Goal: Information Seeking & Learning: Compare options

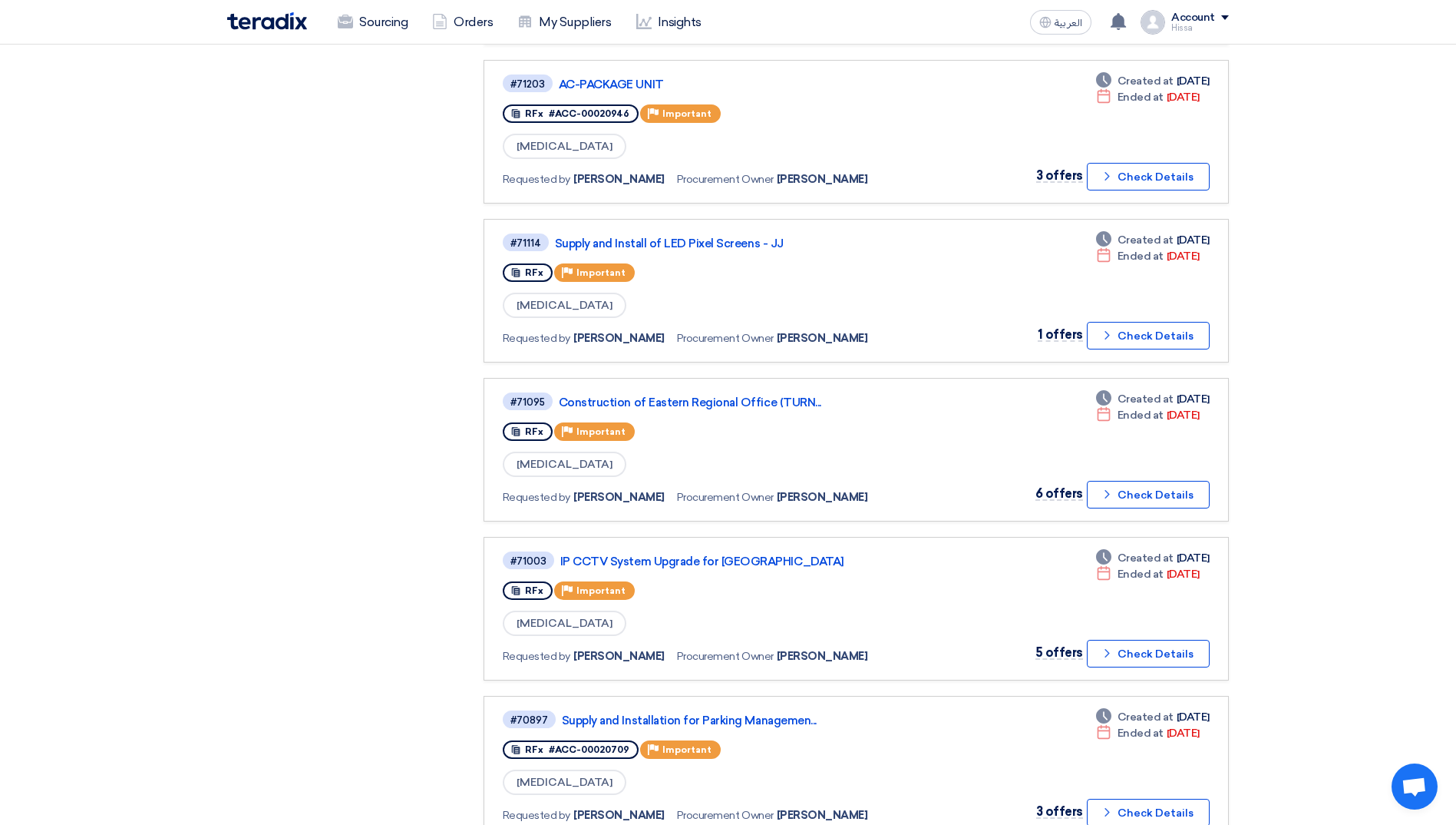
scroll to position [1152, 0]
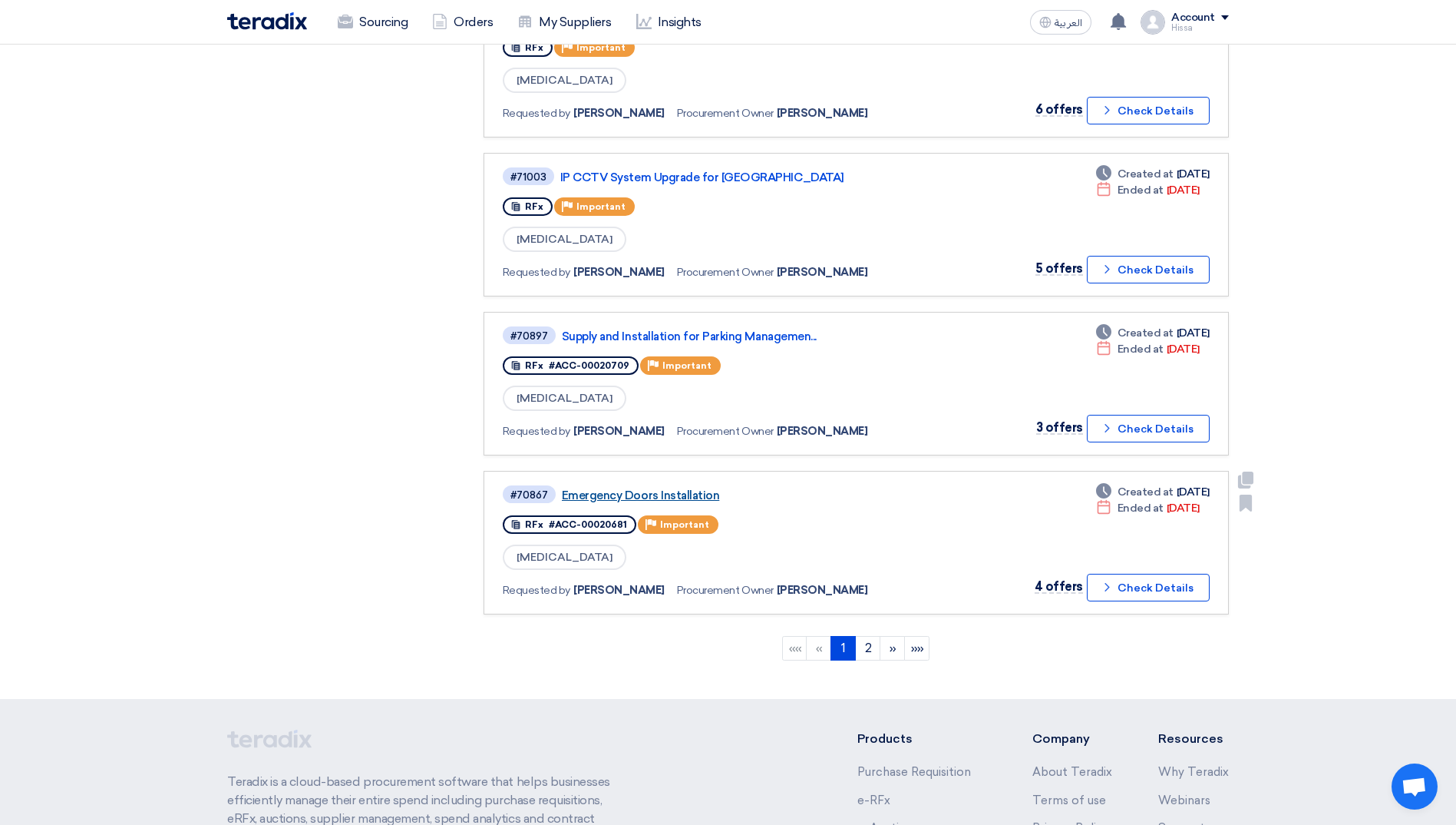
click at [658, 495] on link "Emergency Doors Installation" at bounding box center [753, 495] width 384 height 14
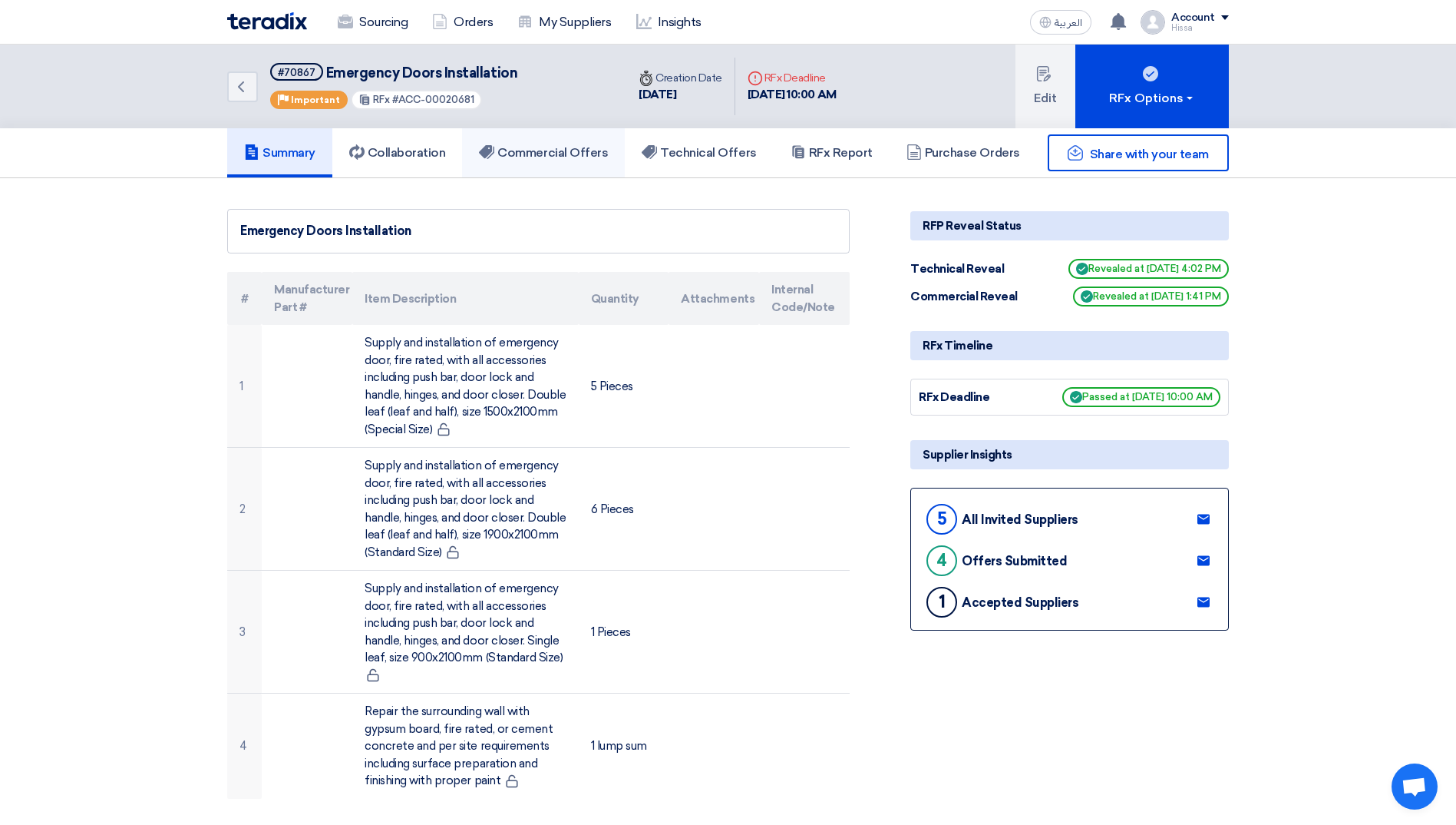
click at [544, 161] on link "Commercial Offers" at bounding box center [543, 153] width 162 height 49
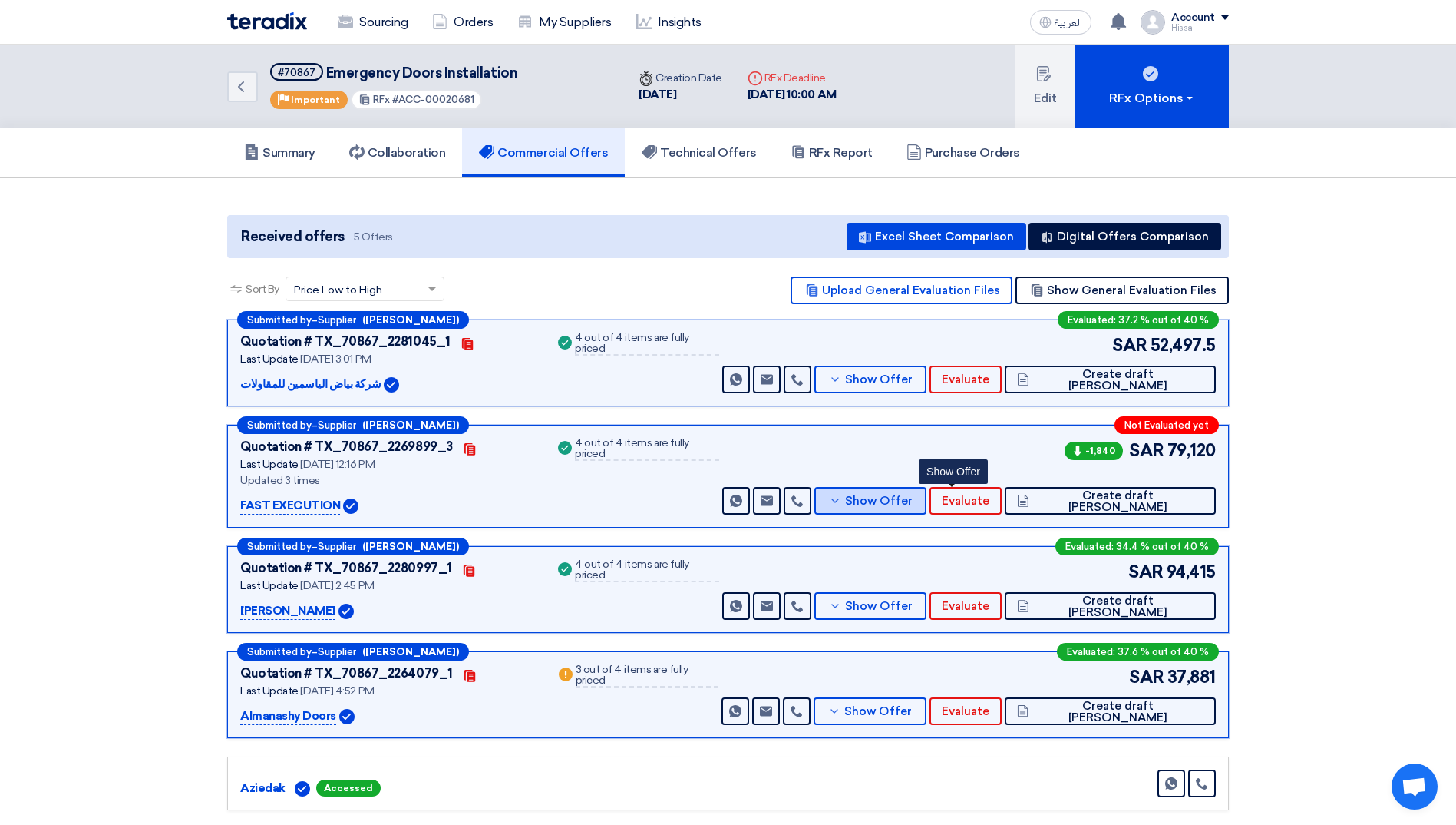
click at [926, 509] on button "Show Offer" at bounding box center [870, 500] width 112 height 27
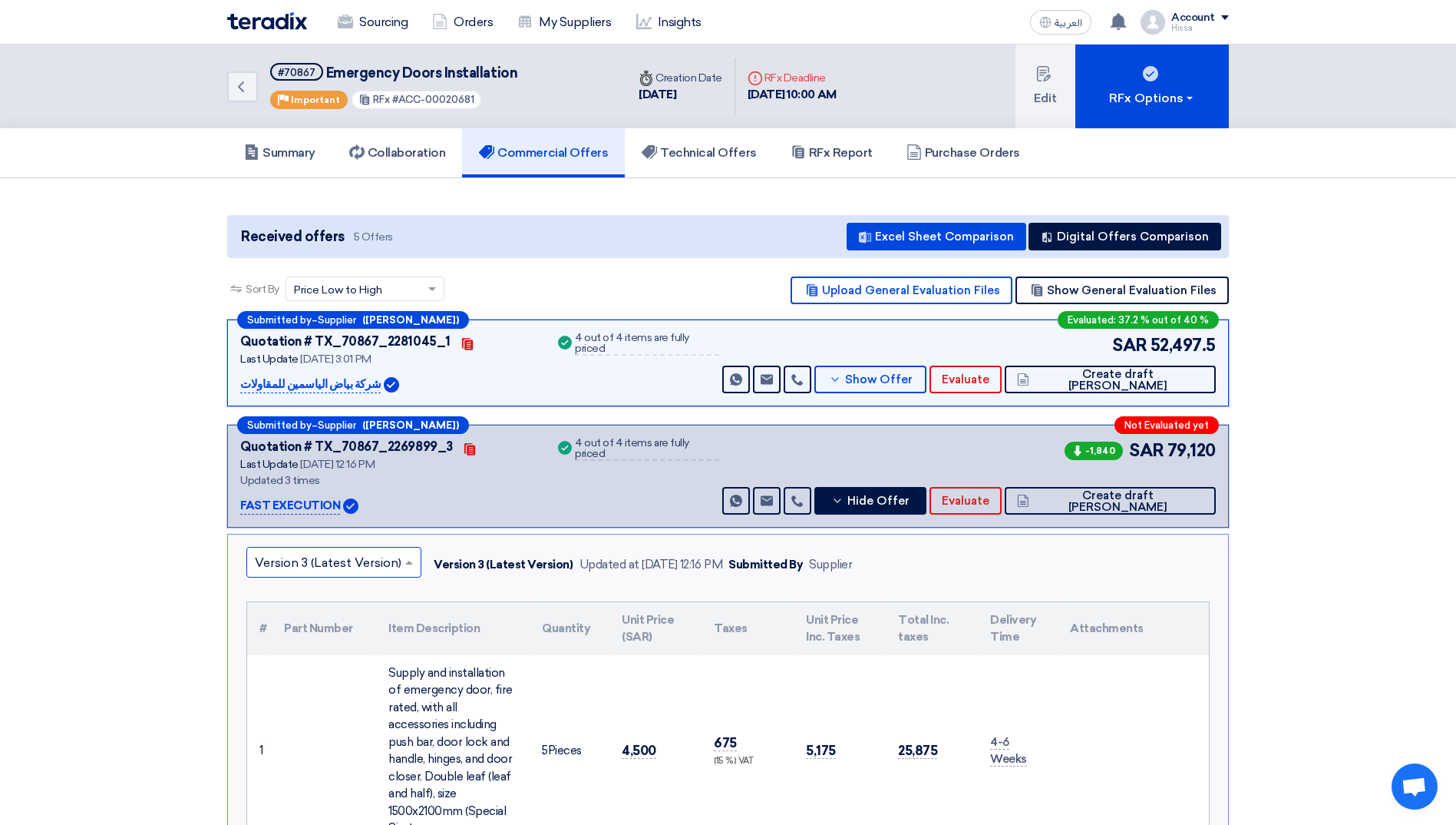
click at [389, 564] on input "text" at bounding box center [326, 564] width 143 height 26
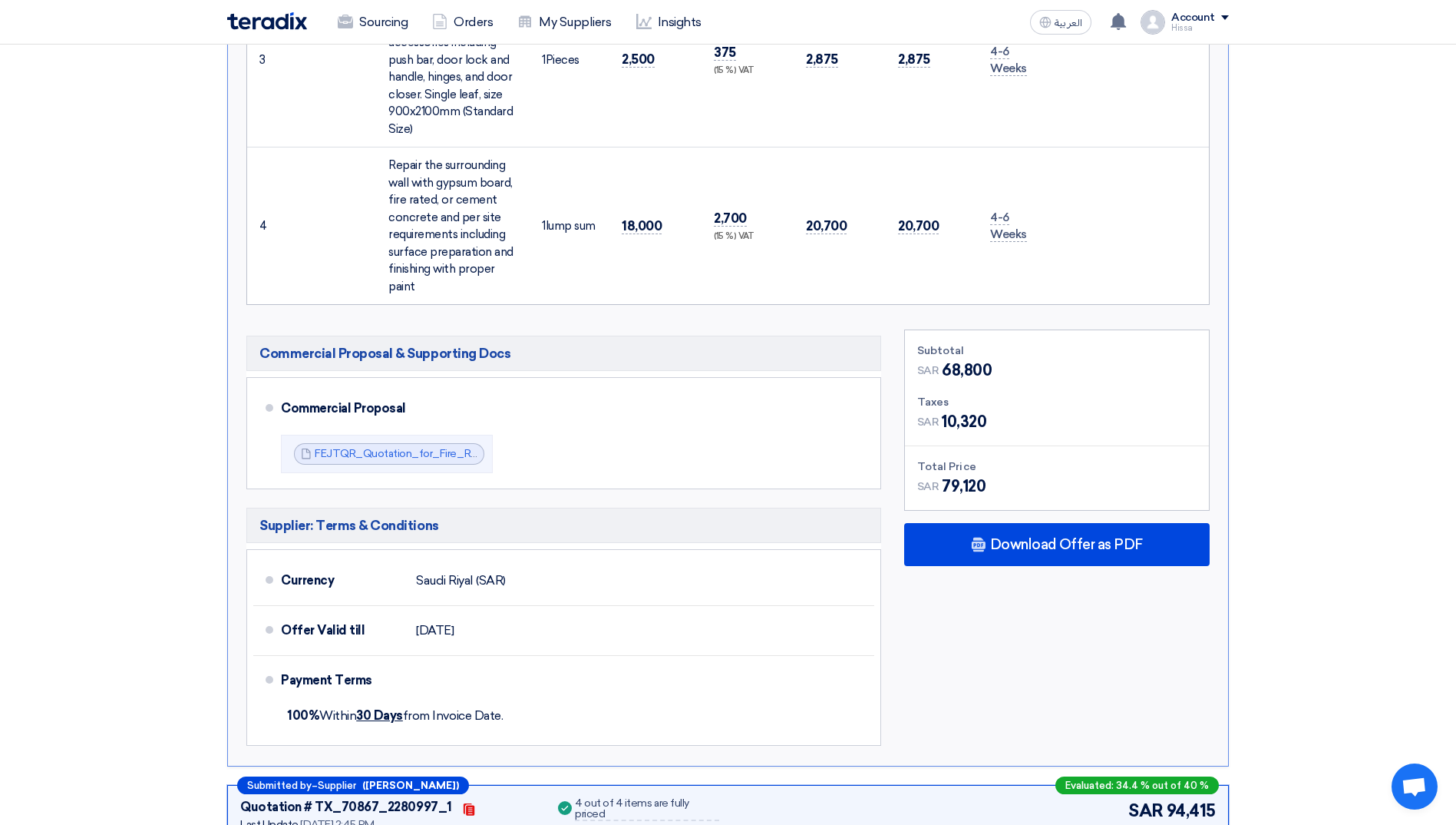
scroll to position [1152, 0]
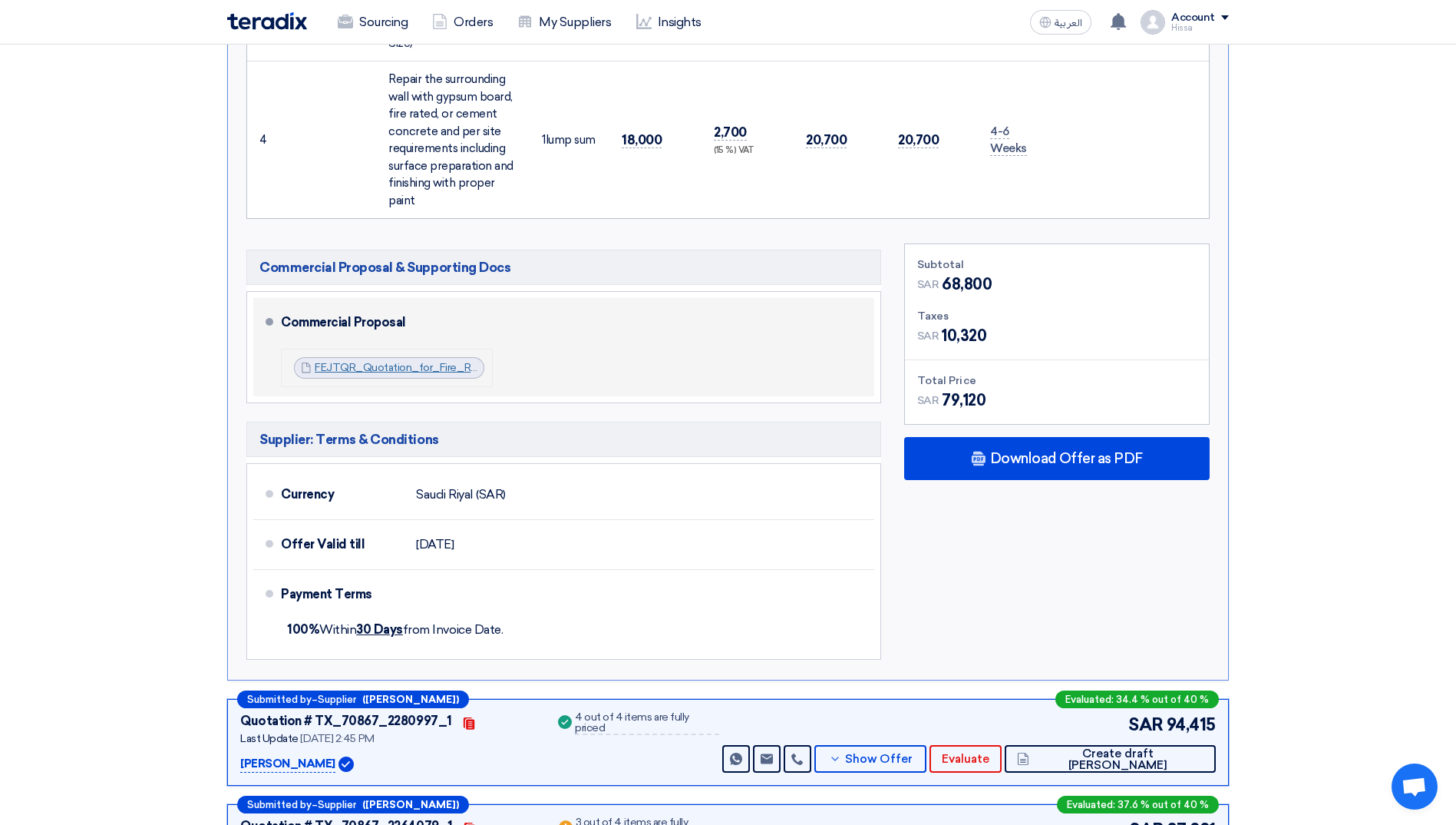
click at [396, 367] on link "FEJTQR_Quotation_for_Fire_Rated_Doors__Arab_Mall_1757841397832.pdf" at bounding box center [504, 367] width 379 height 13
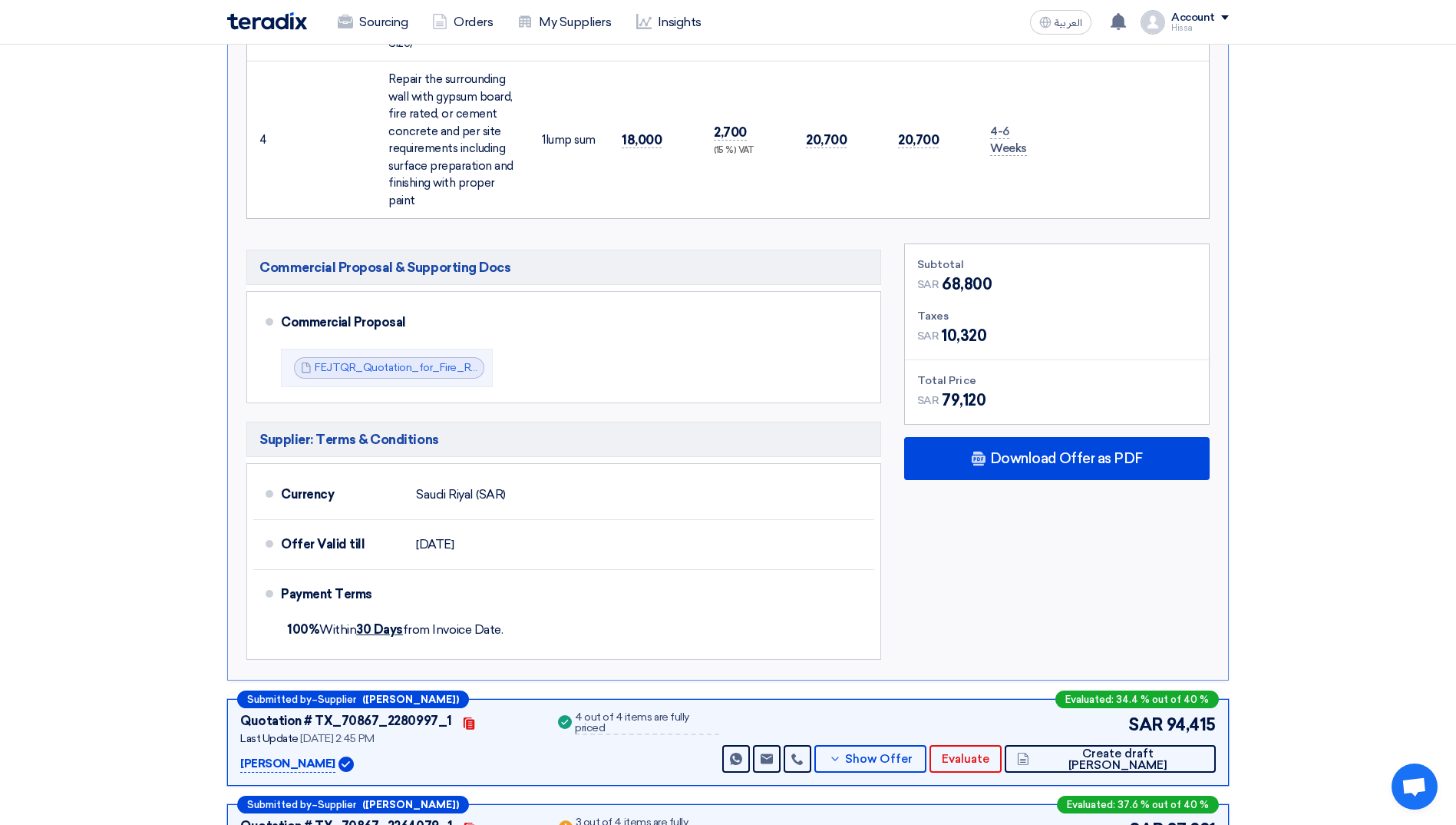
click at [172, 755] on section "Received offers 5 Offers Excel Sheet Comparison Digital Offers Comparison Sort …" at bounding box center [728, 13] width 1456 height 1974
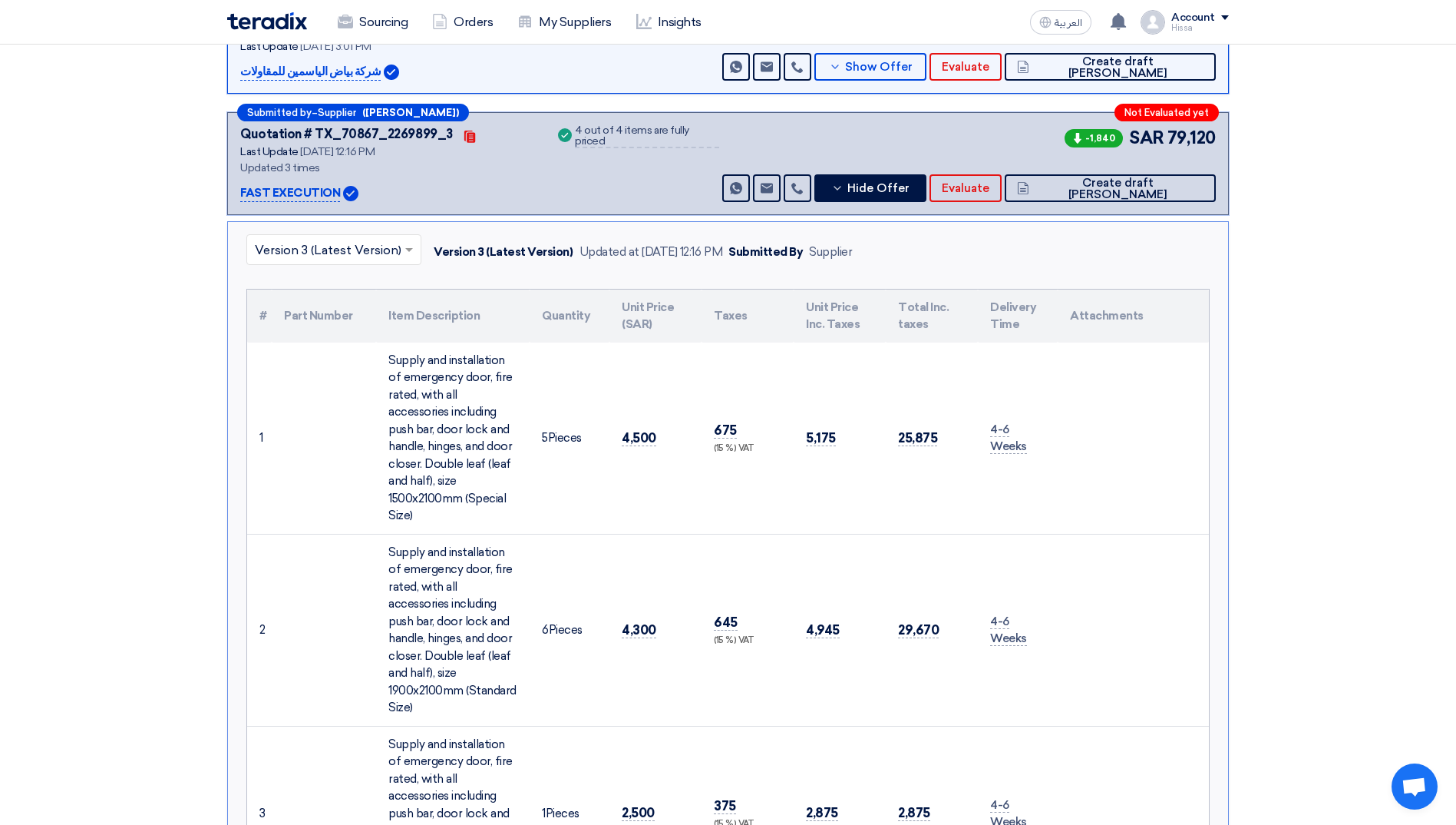
scroll to position [77, 0]
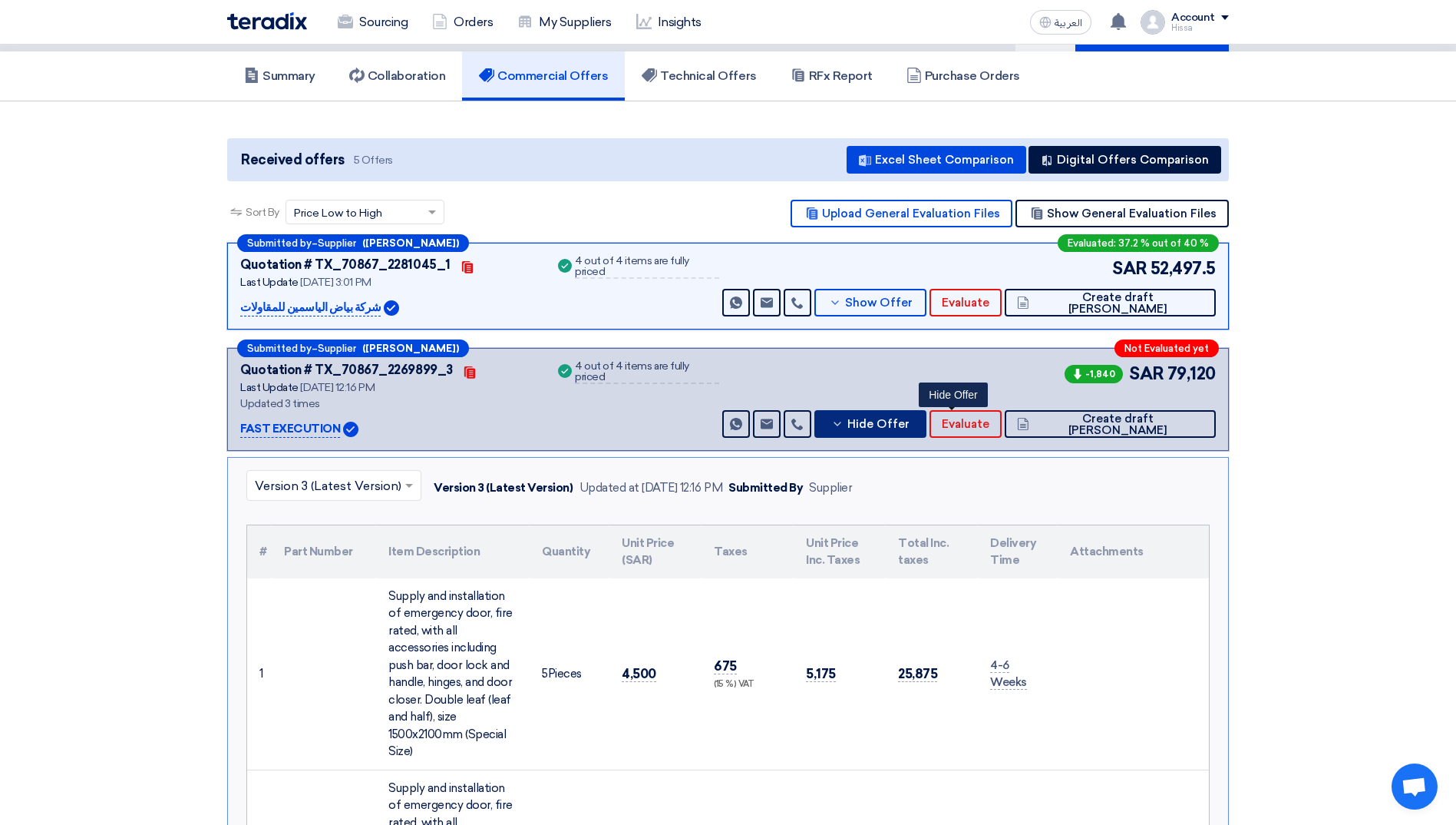
click at [912, 414] on button "Hide Offer" at bounding box center [870, 423] width 112 height 27
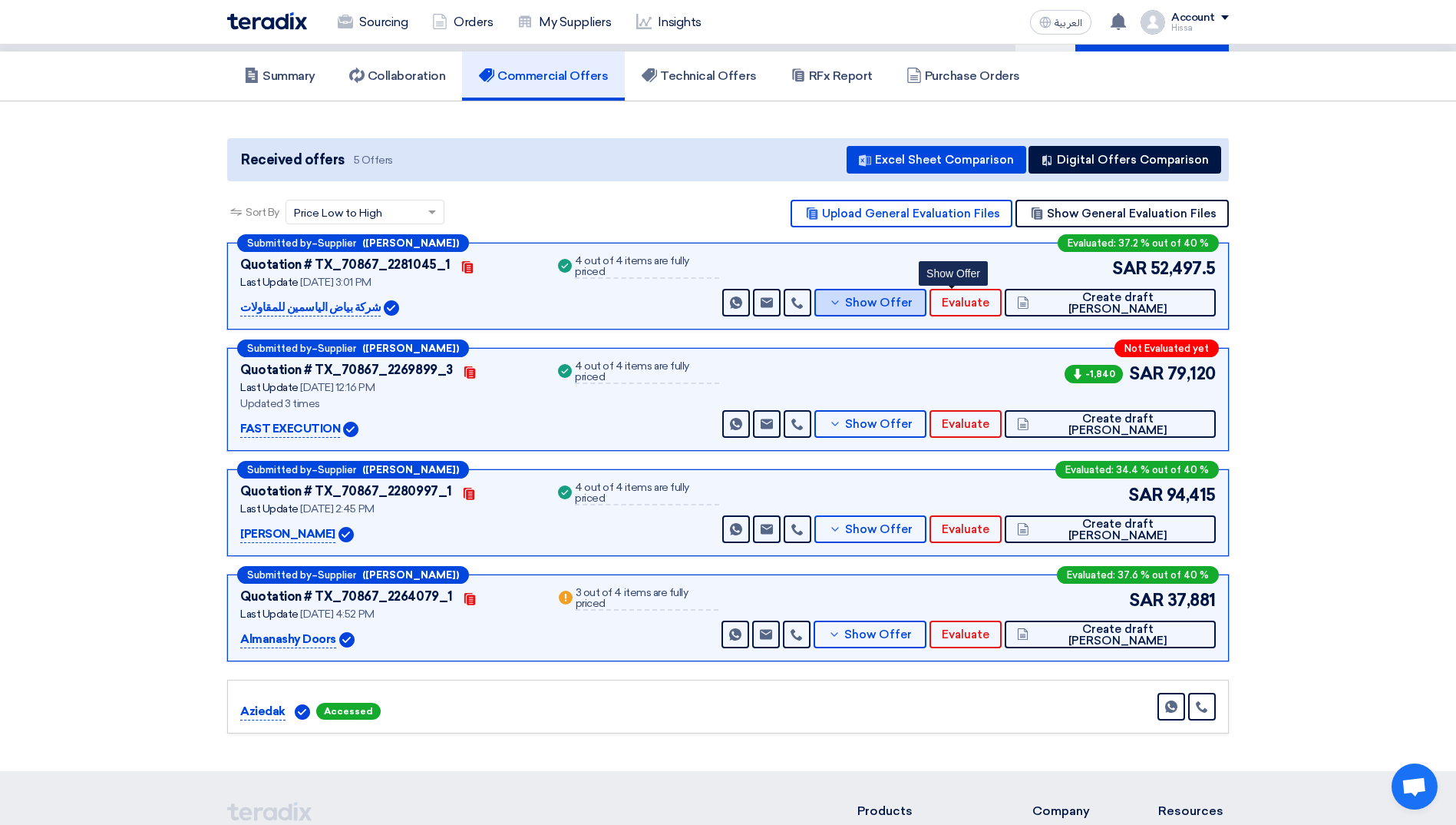
click at [841, 297] on icon at bounding box center [834, 302] width 12 height 12
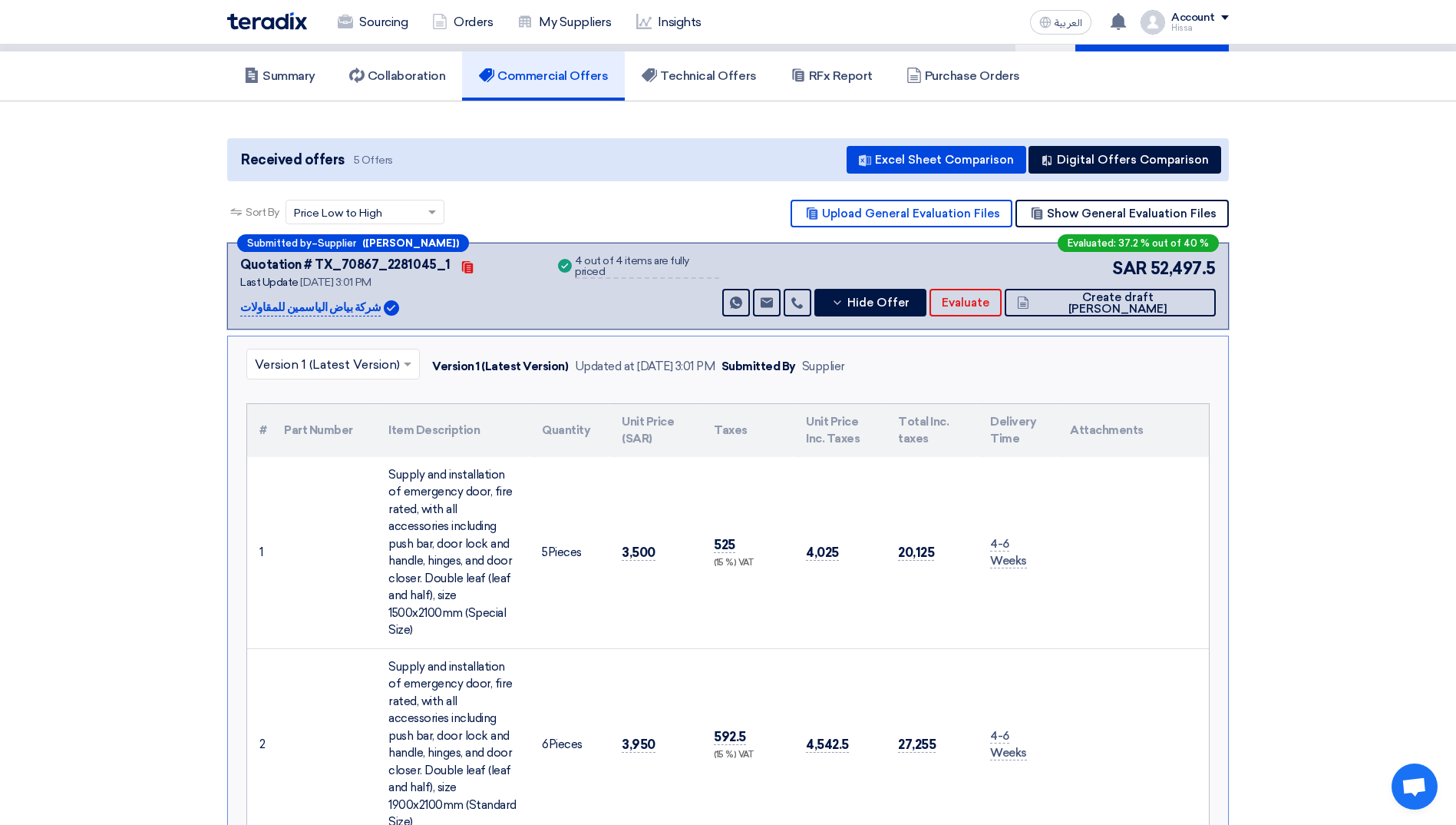
click at [401, 371] on span at bounding box center [409, 364] width 19 height 18
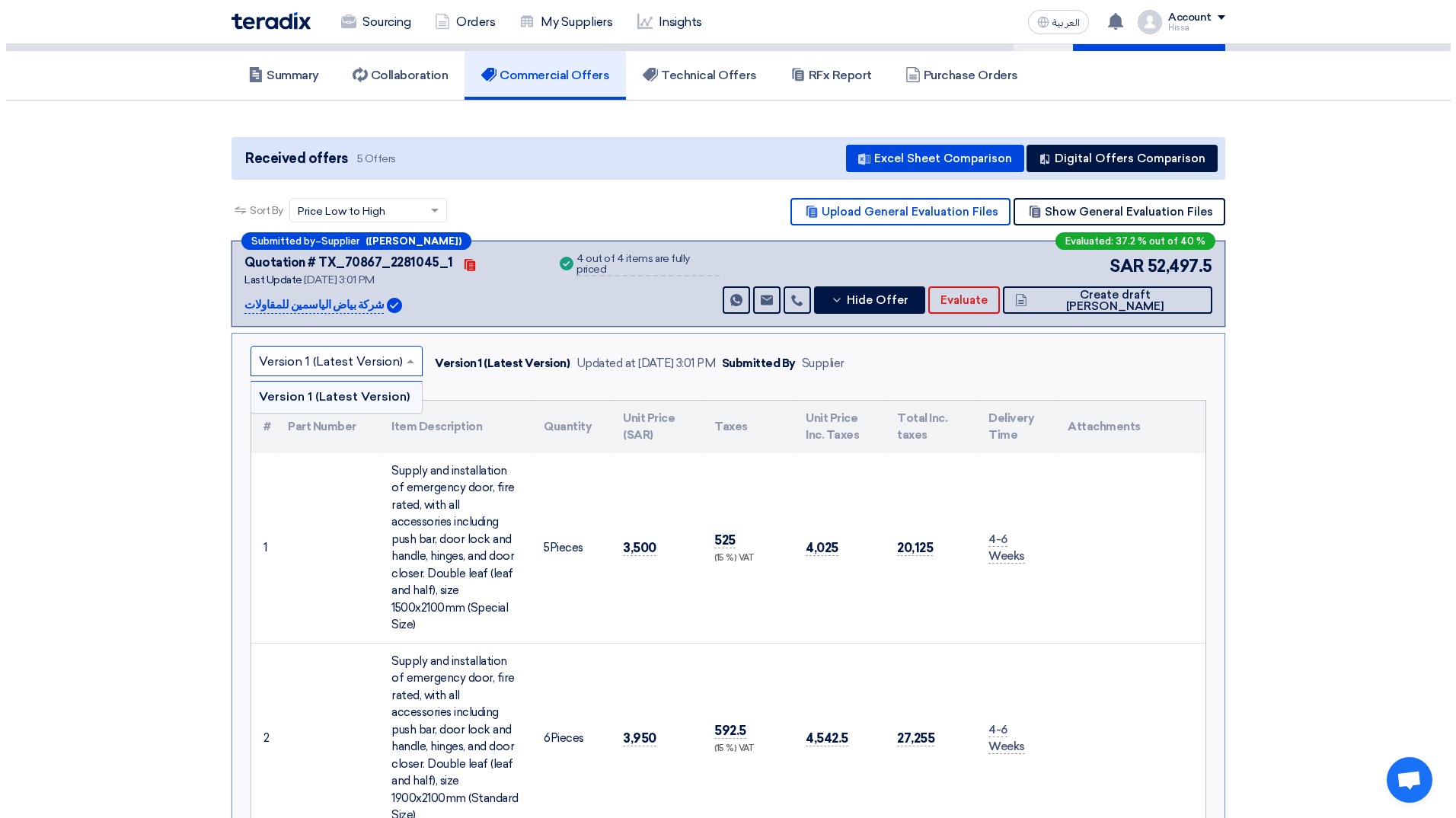
scroll to position [0, 0]
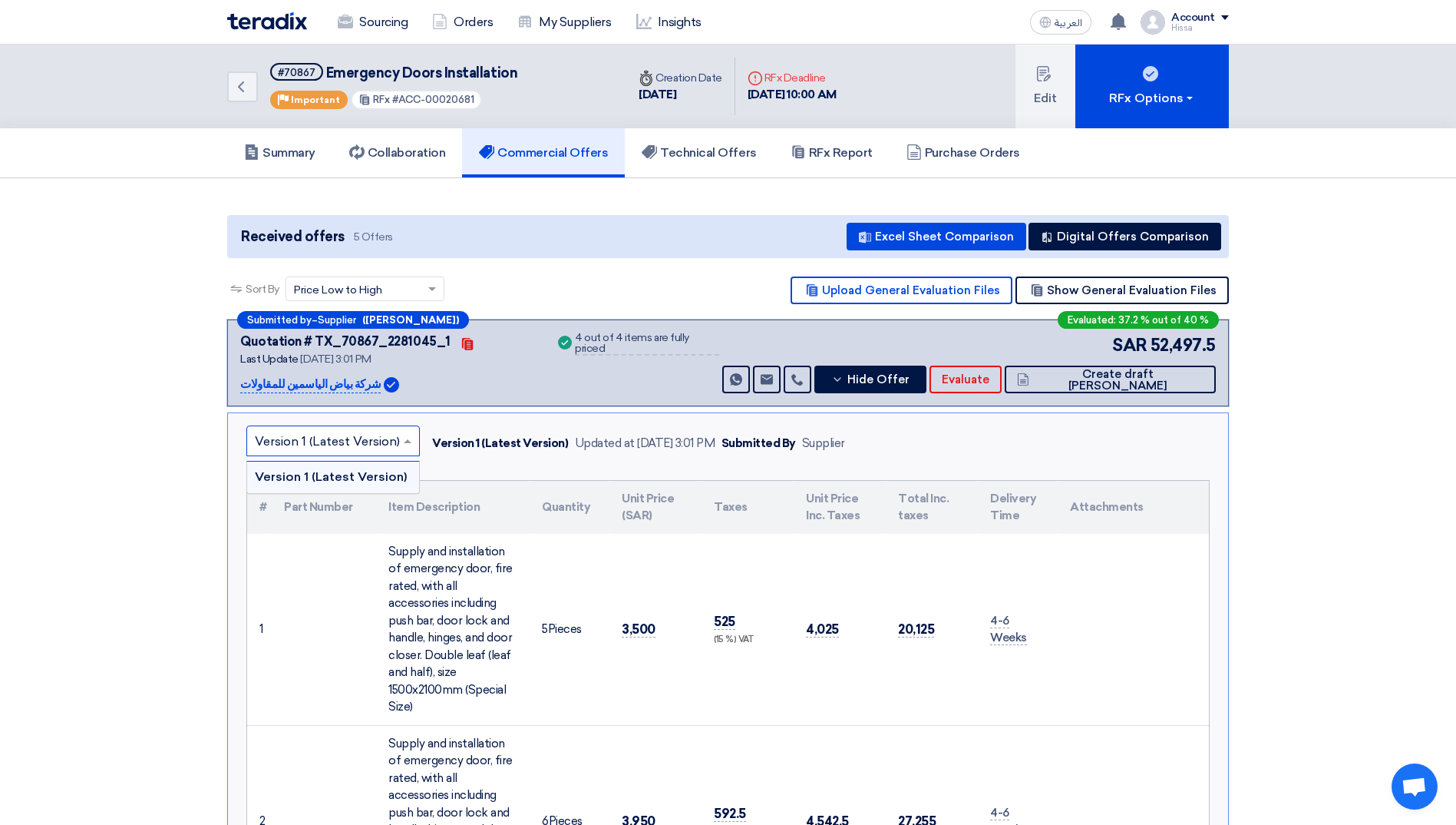
click at [399, 440] on span at bounding box center [409, 440] width 19 height 18
click at [925, 235] on button "Excel Sheet Comparison" at bounding box center [936, 236] width 180 height 27
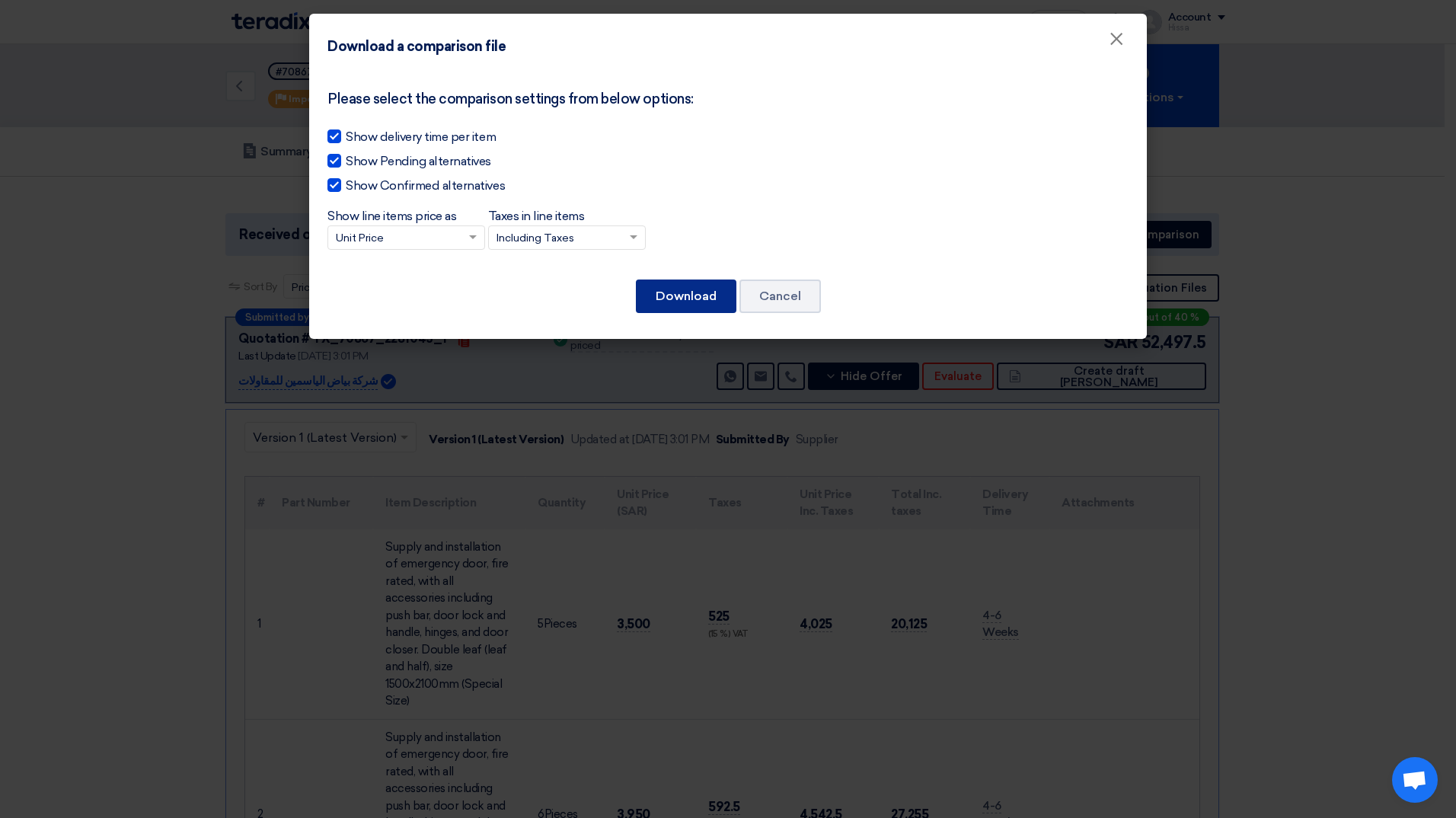
click at [695, 289] on button "Download" at bounding box center [686, 296] width 100 height 34
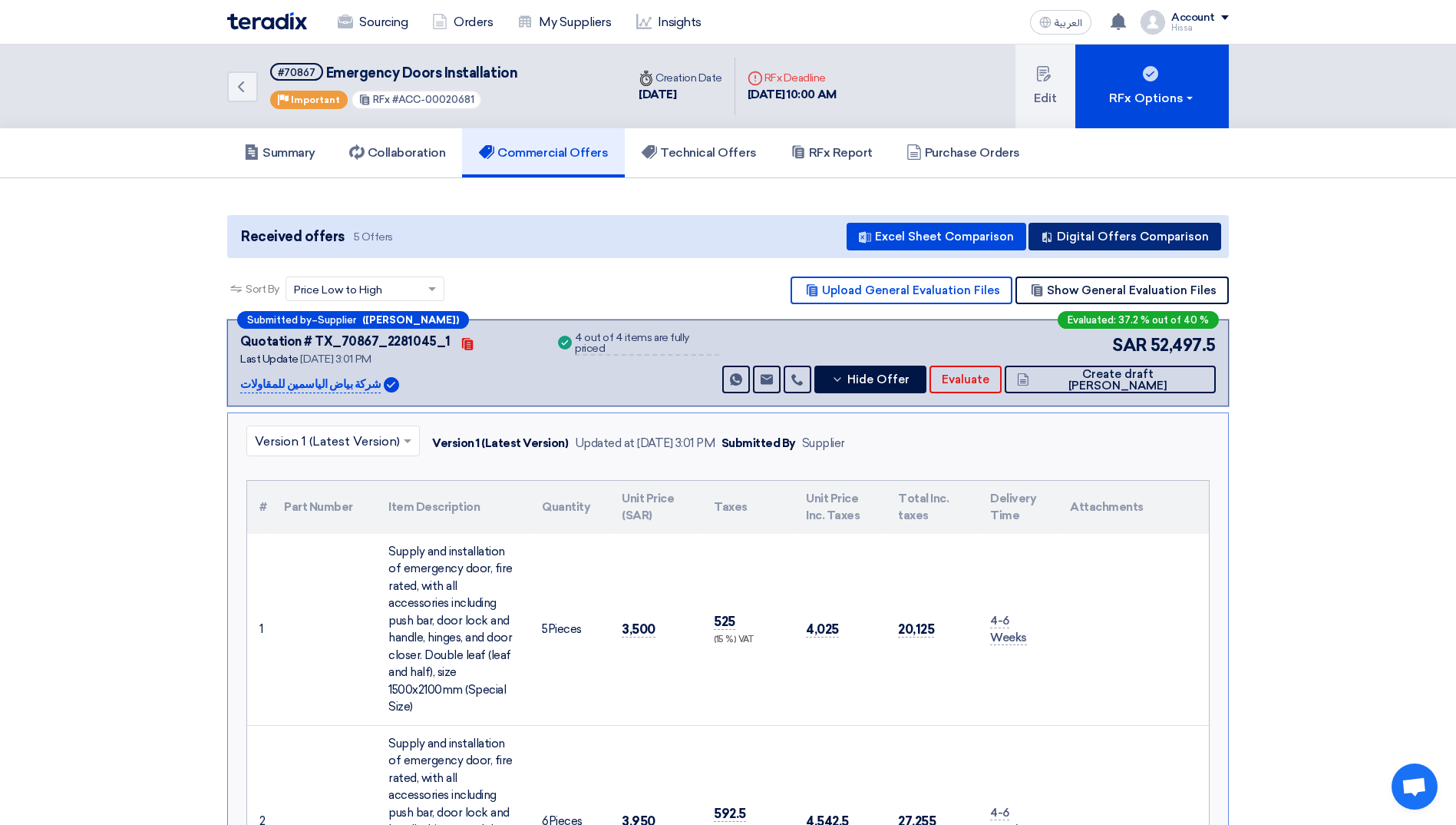
click at [1136, 239] on button "Digital Offers Comparison" at bounding box center [1125, 236] width 192 height 27
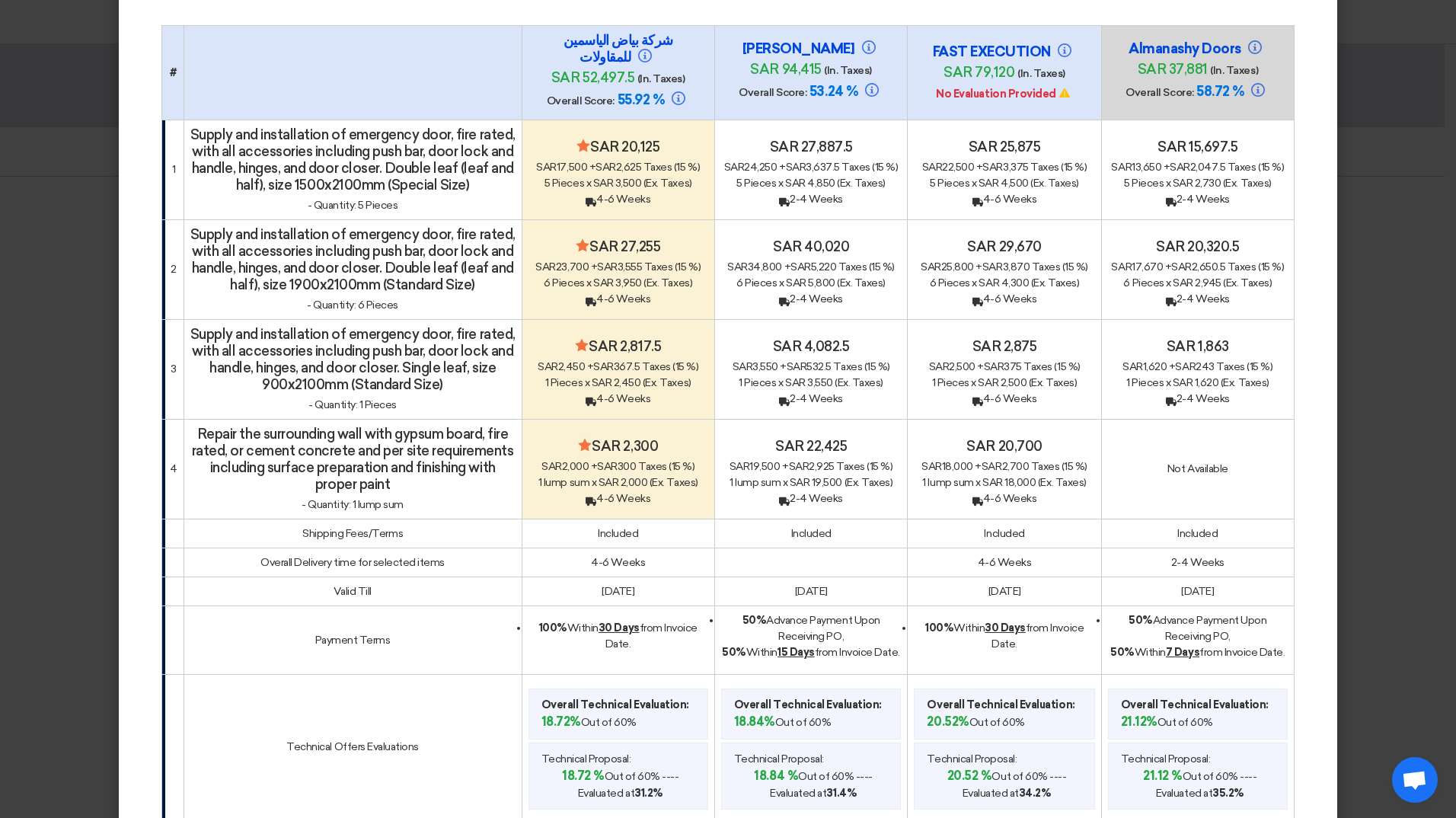
scroll to position [152, 0]
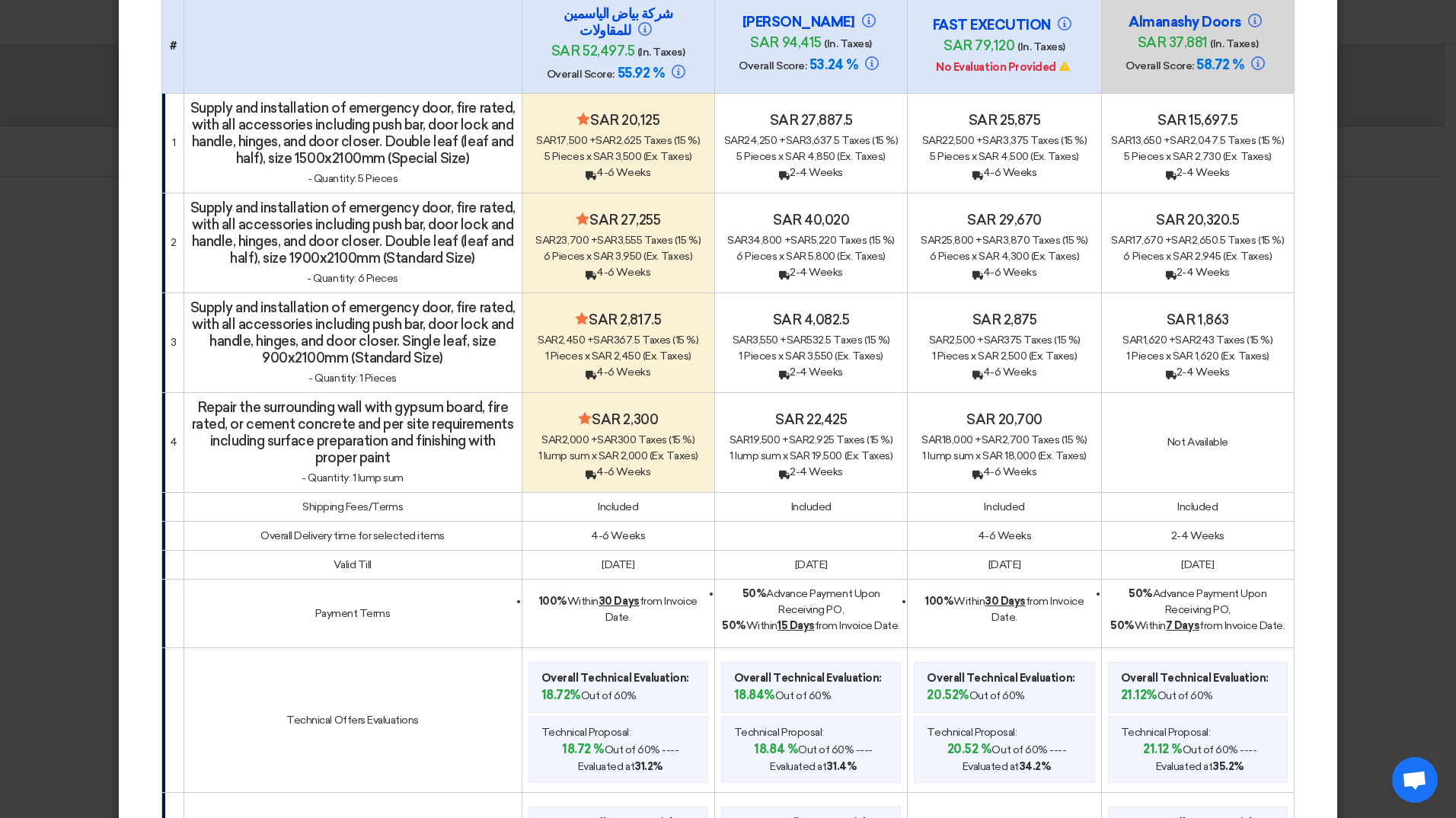
drag, startPoint x: 1123, startPoint y: 599, endPoint x: 1283, endPoint y: 635, distance: 164.0
click at [1283, 635] on td "50% Advance Payment Upon Receiving PO, 50% [DATE] from Invoice Date." at bounding box center [1197, 612] width 192 height 68
copy div "50% Advance Payment Upon Receiving PO, 50% [DATE] from Invoice Date."
drag, startPoint x: 821, startPoint y: 645, endPoint x: 736, endPoint y: 601, distance: 95.7
click at [736, 601] on div "50% Advance Payment Upon Receiving PO, 50% [DATE] from Invoice Date." at bounding box center [811, 609] width 180 height 48
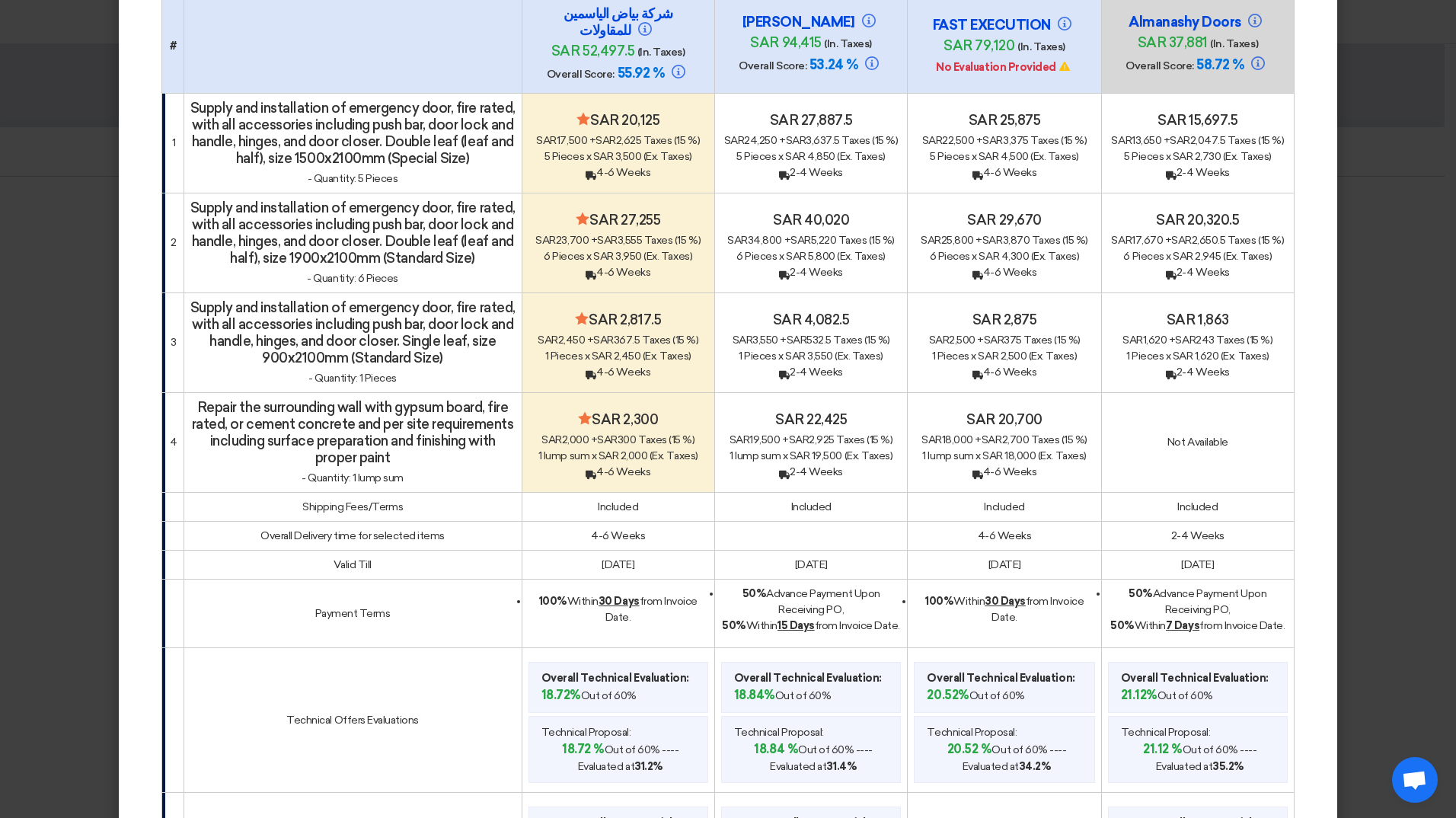
copy div "50% Advance Payment Upon Receiving PO, 50% [DATE] from Invoice Date."
drag, startPoint x: 1012, startPoint y: 628, endPoint x: 918, endPoint y: 605, distance: 96.8
click at [918, 605] on div "100% [DATE] from Invoice Date." at bounding box center [1003, 608] width 180 height 32
copy span "100% [DATE] from Invoice Date."
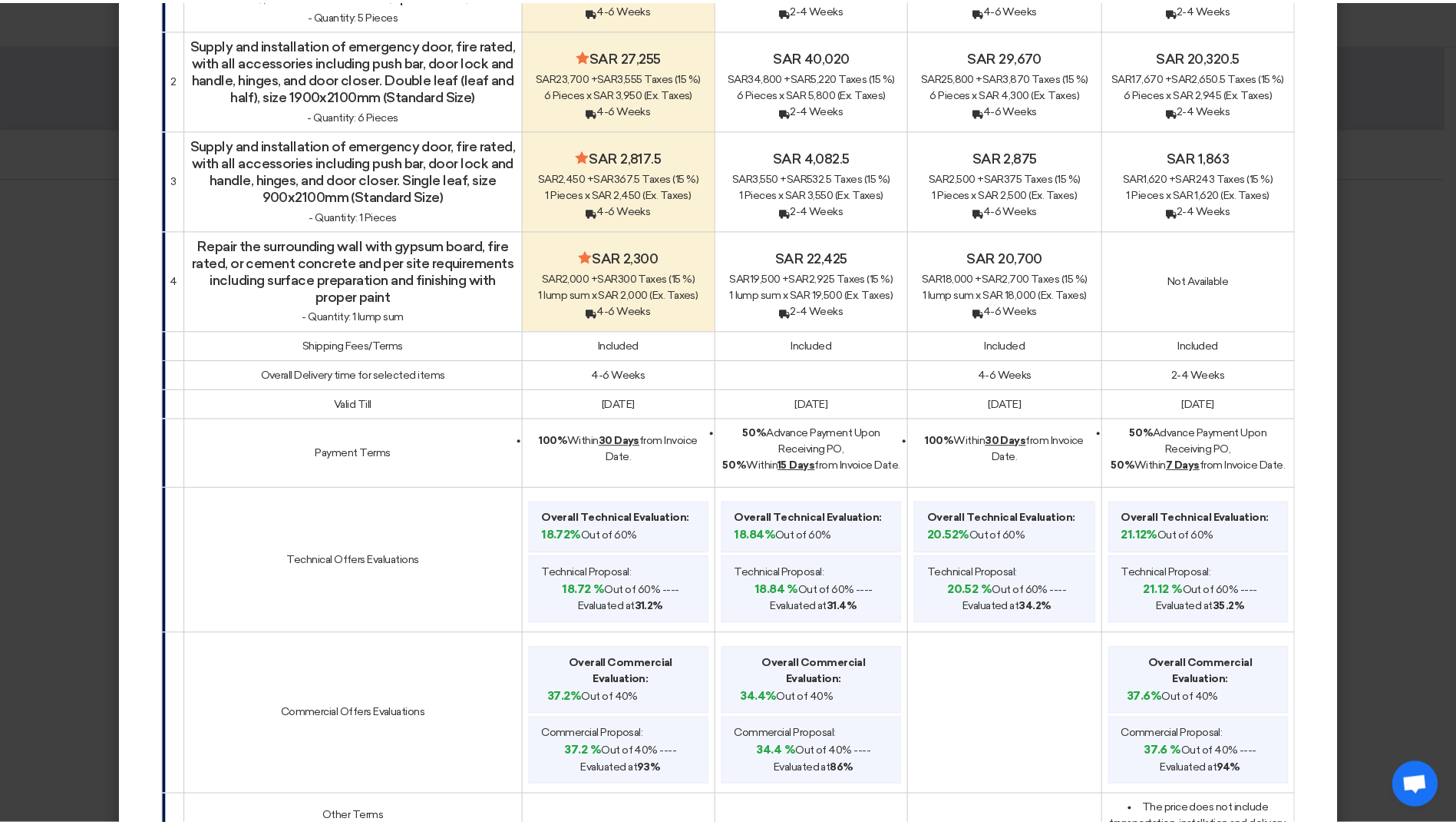
scroll to position [0, 0]
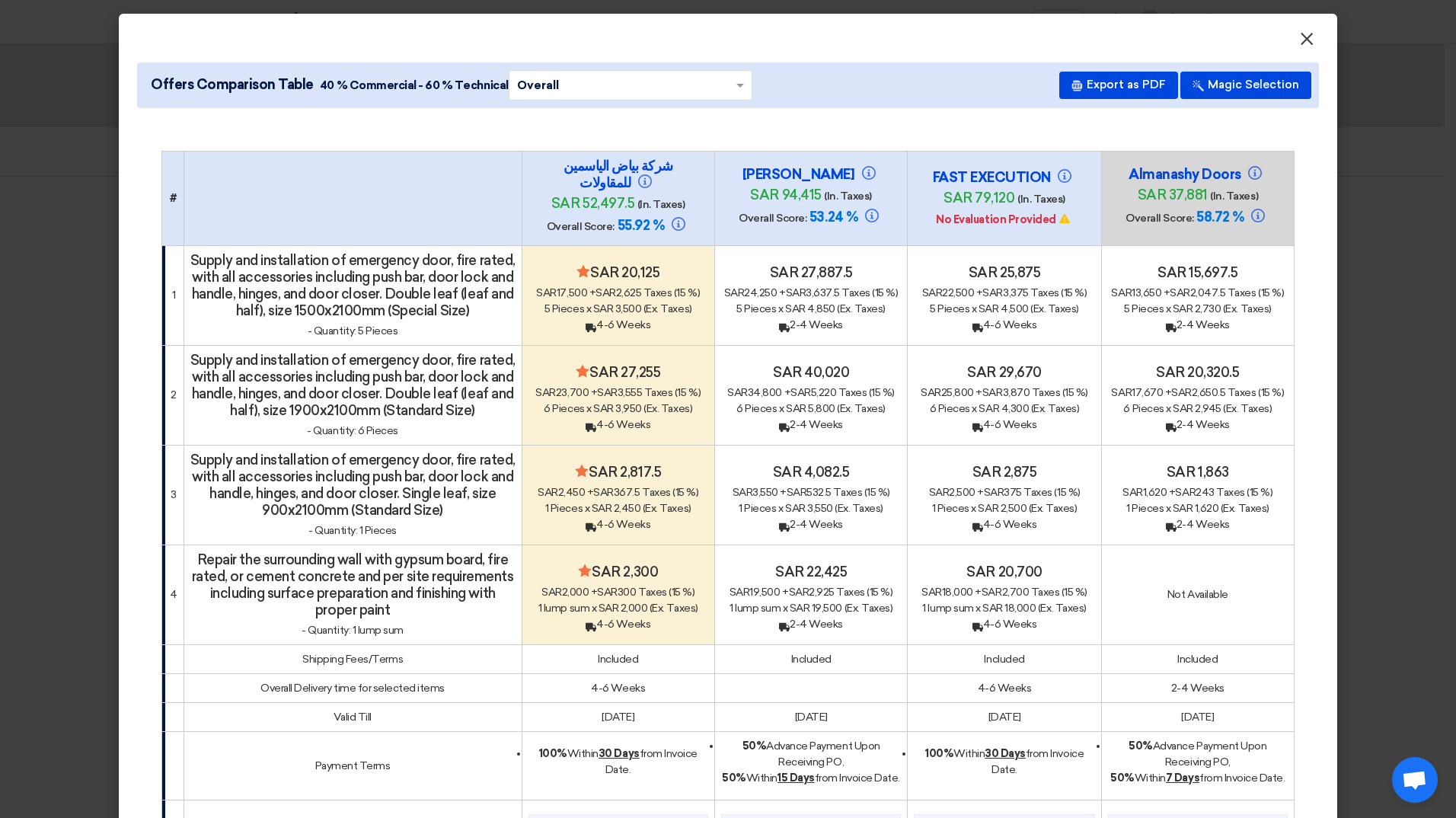
click at [1300, 43] on span "×" at bounding box center [1306, 42] width 16 height 30
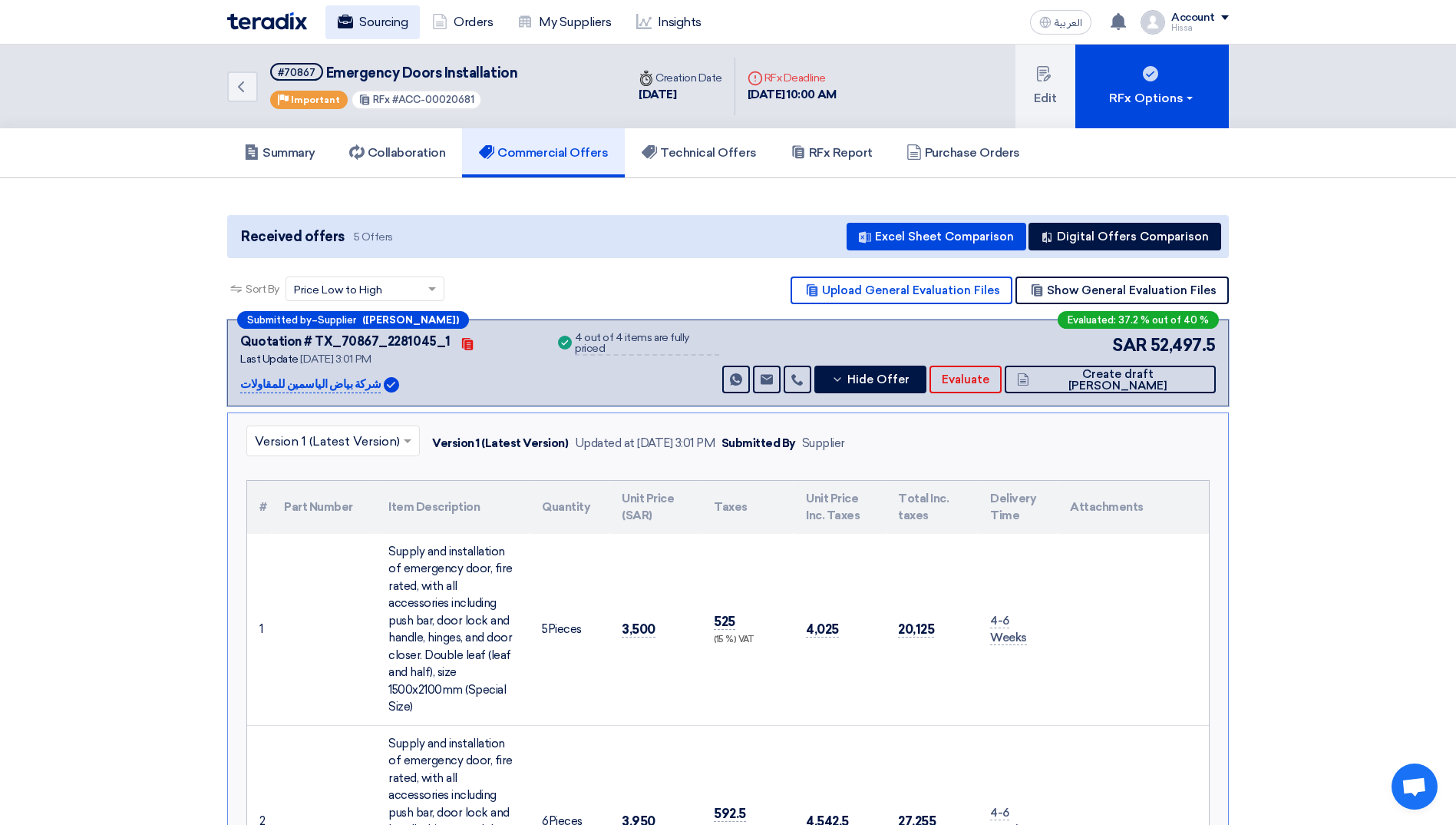
click at [341, 22] on use at bounding box center [345, 22] width 16 height 14
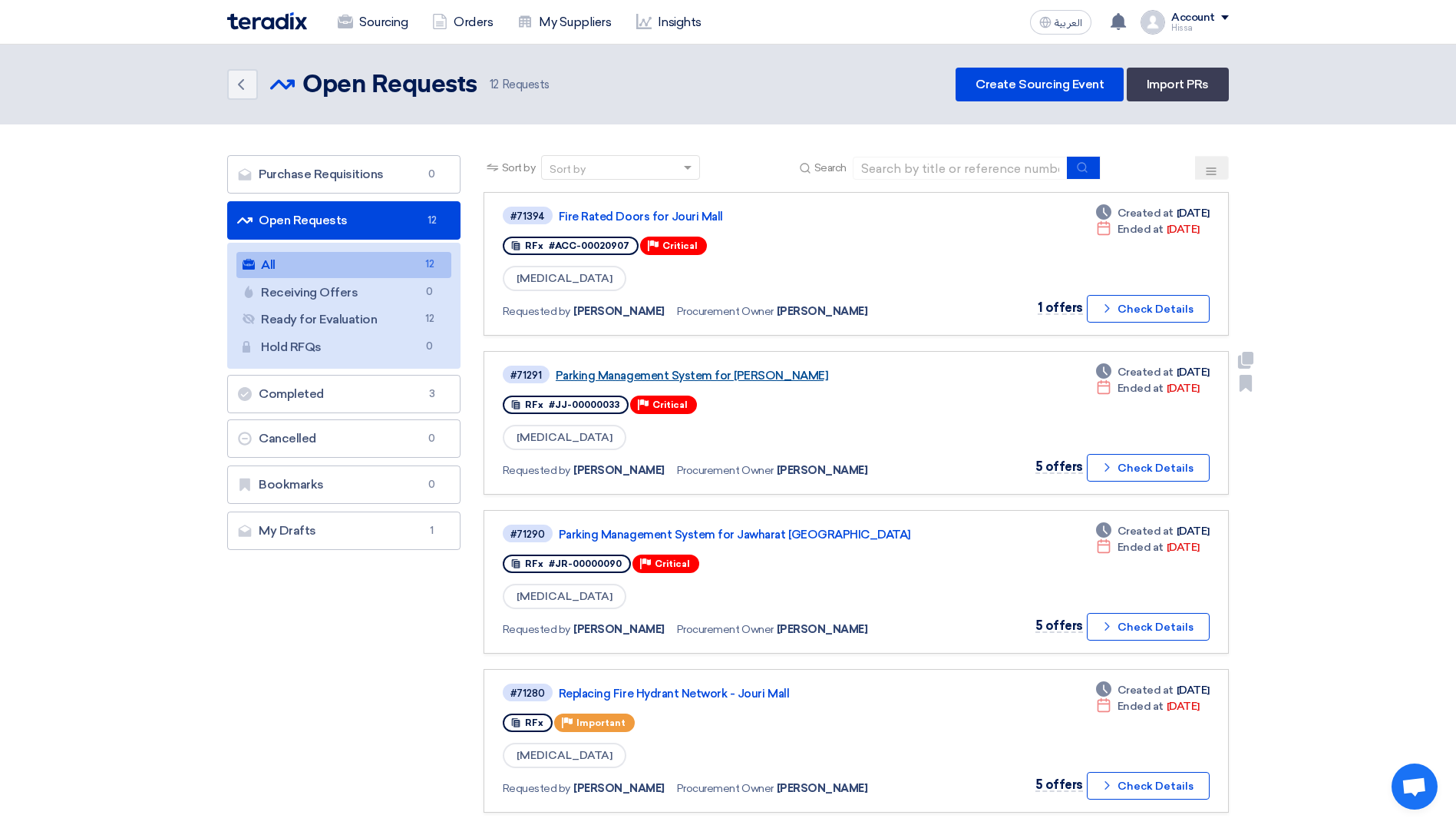
click at [767, 379] on link "Parking Management System for [PERSON_NAME]" at bounding box center [747, 375] width 384 height 14
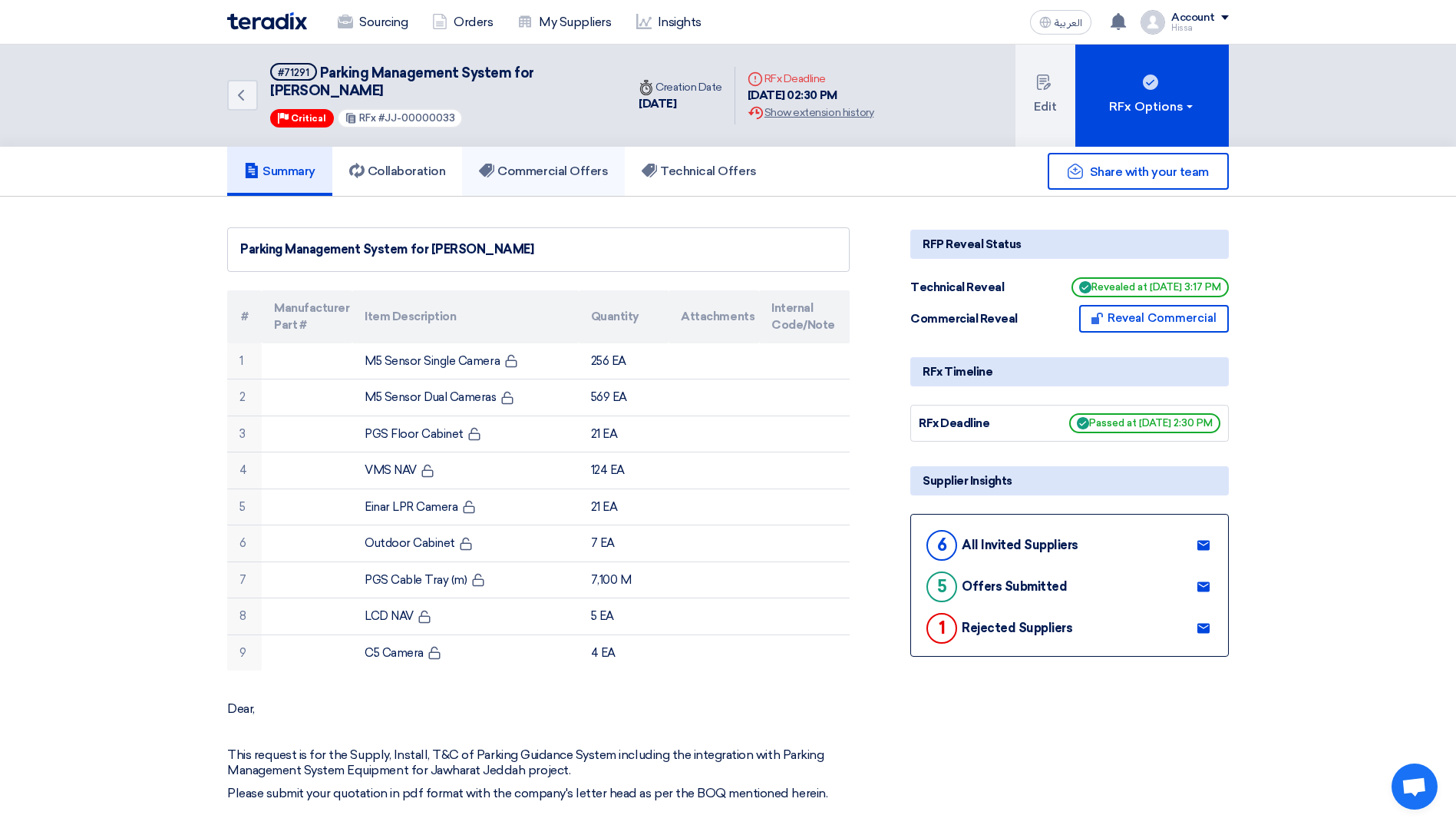
click at [569, 180] on link "Commercial Offers" at bounding box center [543, 171] width 162 height 49
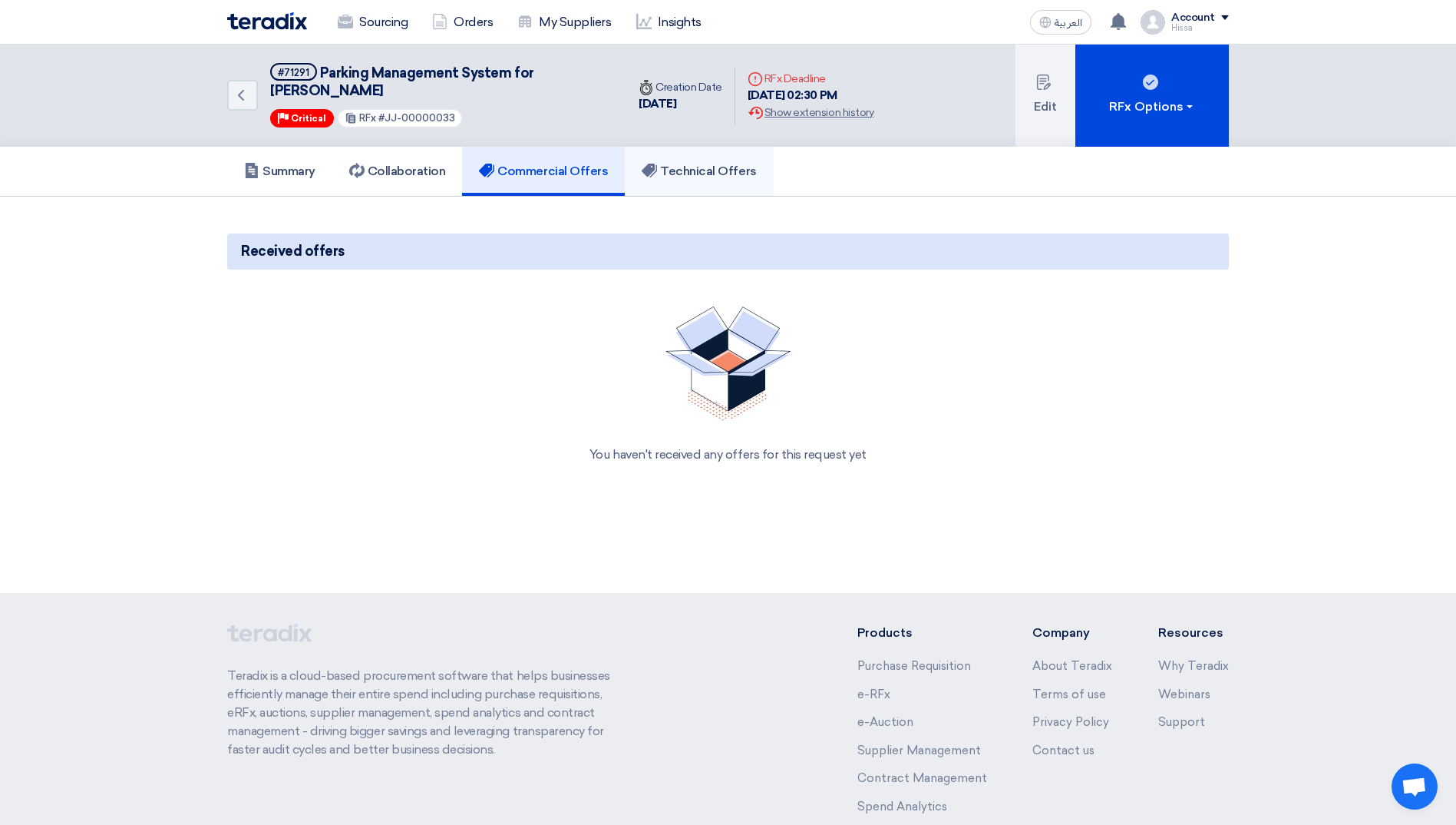
click at [723, 166] on h5 "Technical Offers" at bounding box center [699, 171] width 114 height 16
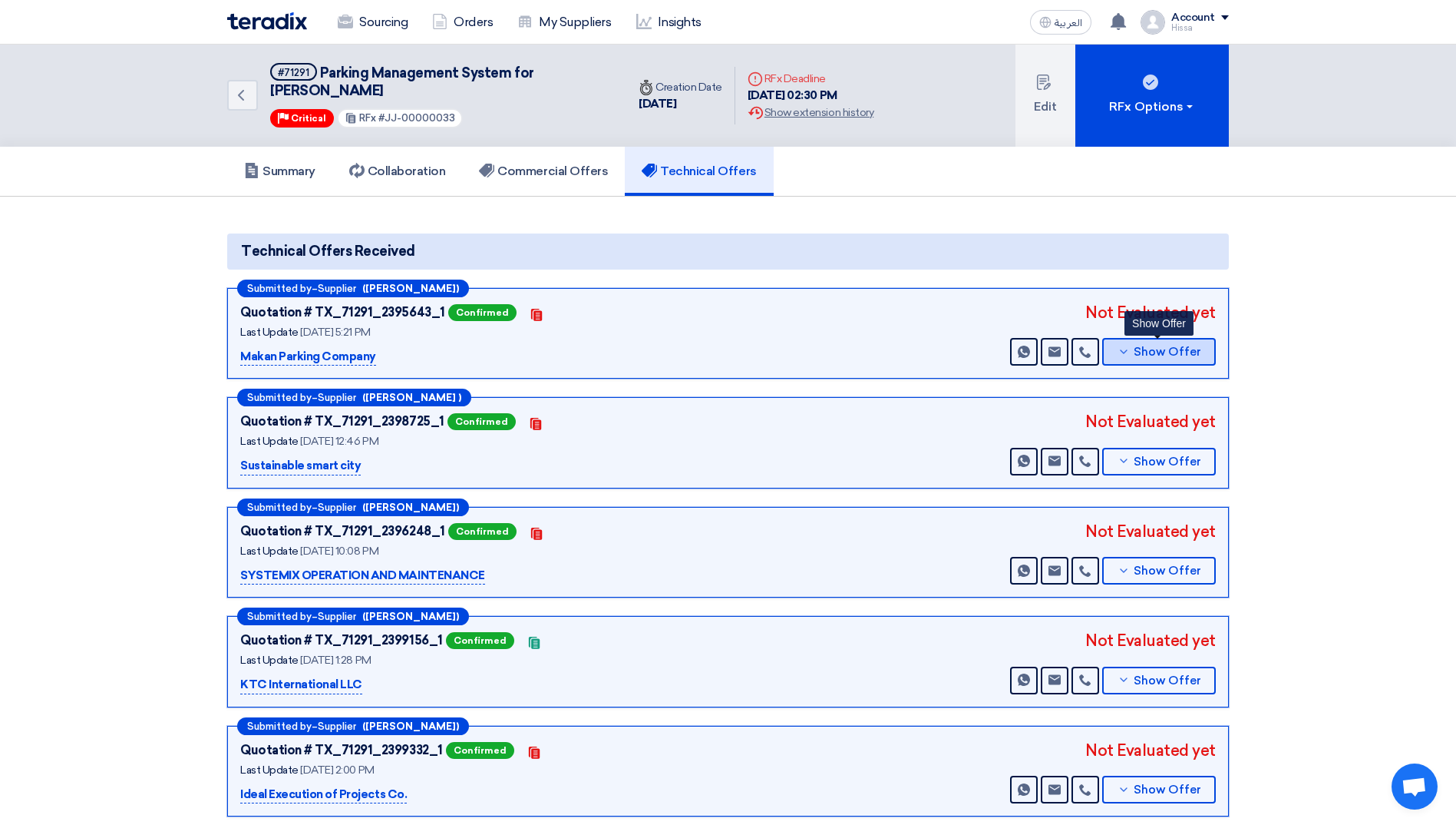
click at [1128, 356] on icon at bounding box center [1123, 352] width 12 height 12
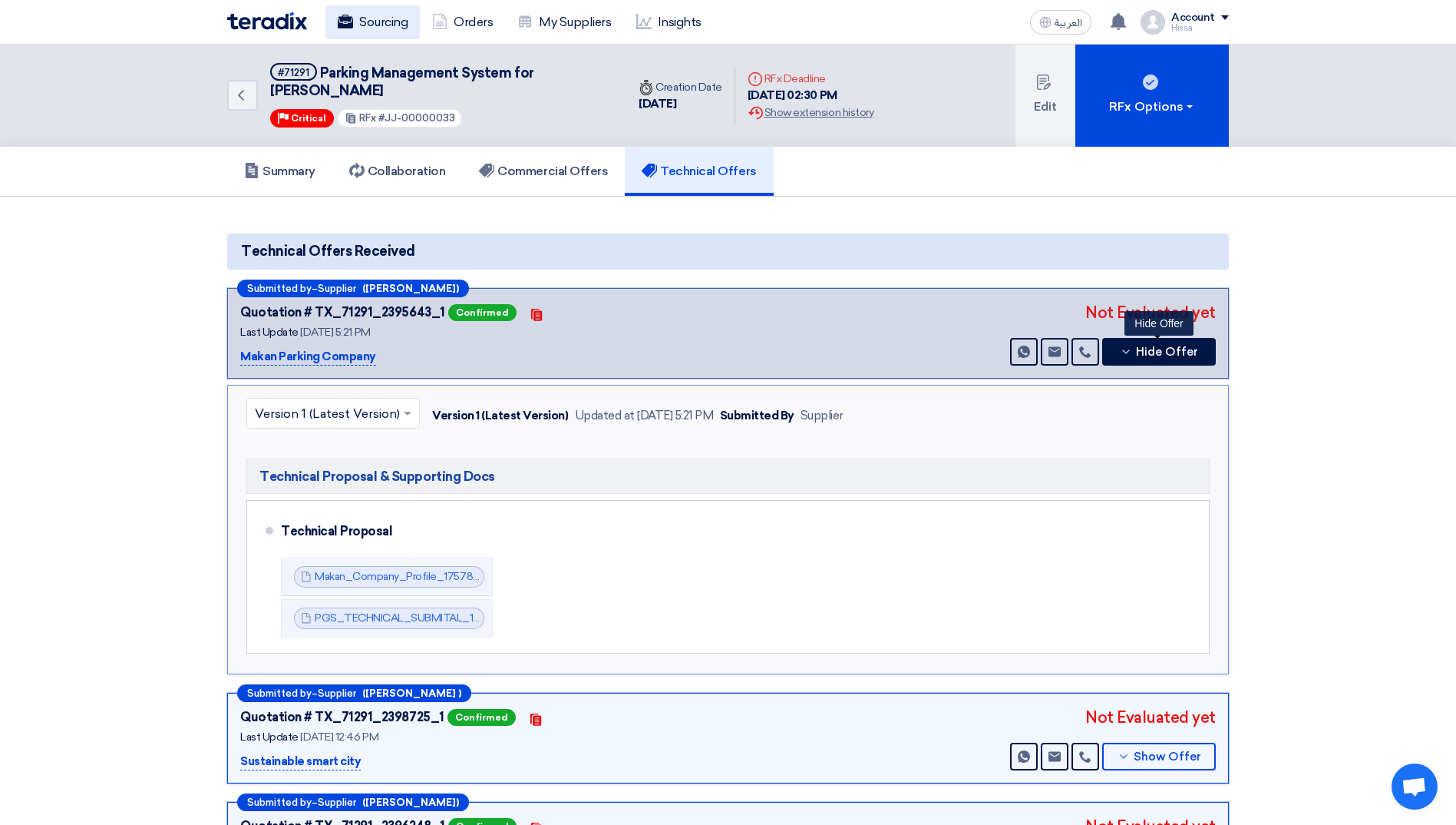
click at [349, 14] on icon at bounding box center [345, 22] width 16 height 16
